Goal: Task Accomplishment & Management: Manage account settings

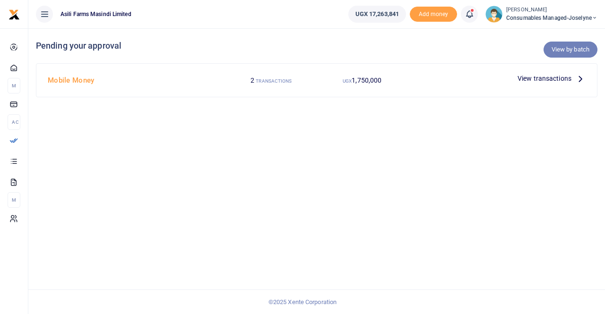
click at [576, 54] on link "View by batch" at bounding box center [571, 50] width 54 height 16
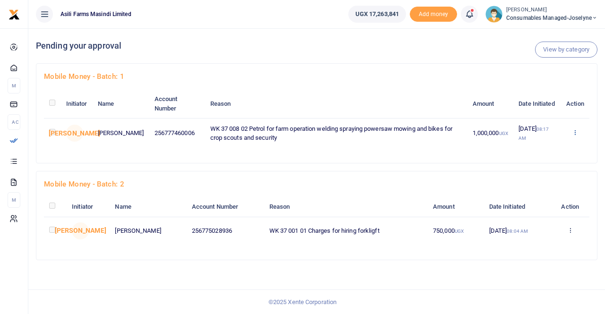
click at [576, 132] on icon at bounding box center [575, 132] width 6 height 7
click at [550, 150] on link "Approve" at bounding box center [540, 148] width 75 height 13
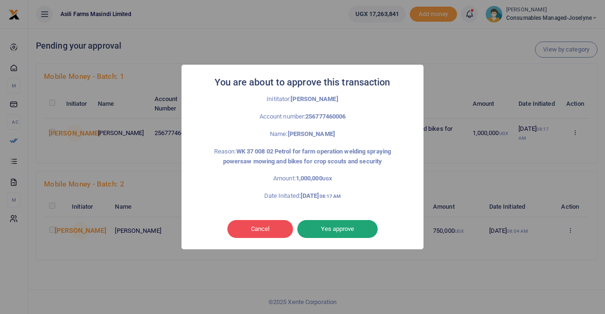
click at [333, 227] on button "Yes approve" at bounding box center [337, 229] width 80 height 18
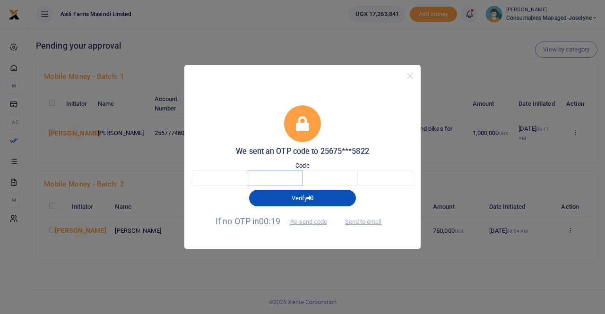
click at [249, 172] on input "text" at bounding box center [274, 178] width 55 height 16
click at [233, 176] on input "text" at bounding box center [219, 178] width 55 height 16
type input "7"
type input "9"
type input "3"
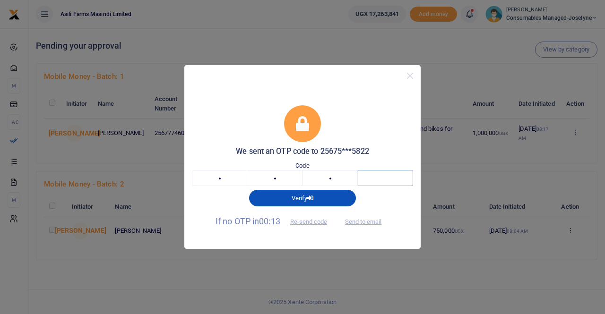
type input "1"
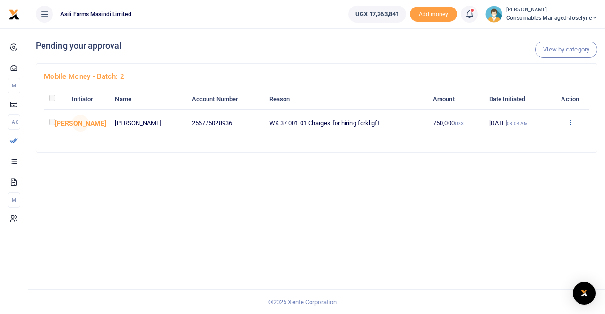
click at [571, 125] on icon at bounding box center [570, 122] width 6 height 7
click at [529, 139] on link "Approve" at bounding box center [536, 138] width 75 height 13
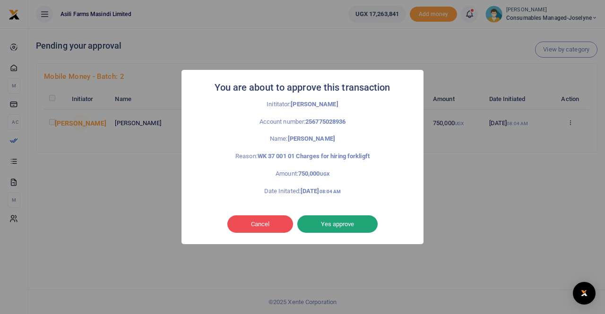
click at [327, 223] on button "Yes approve" at bounding box center [337, 225] width 80 height 18
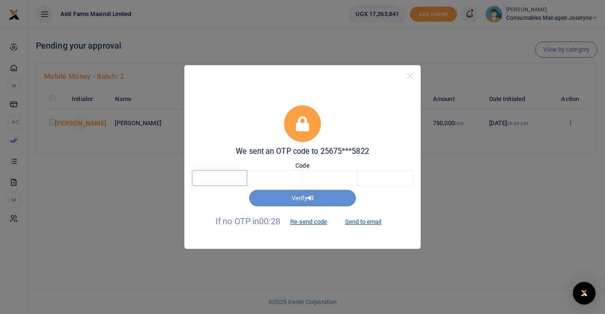
click at [237, 175] on input "text" at bounding box center [219, 178] width 55 height 16
type input "5"
type input "6"
type input "2"
type input "3"
